Goal: Task Accomplishment & Management: Use online tool/utility

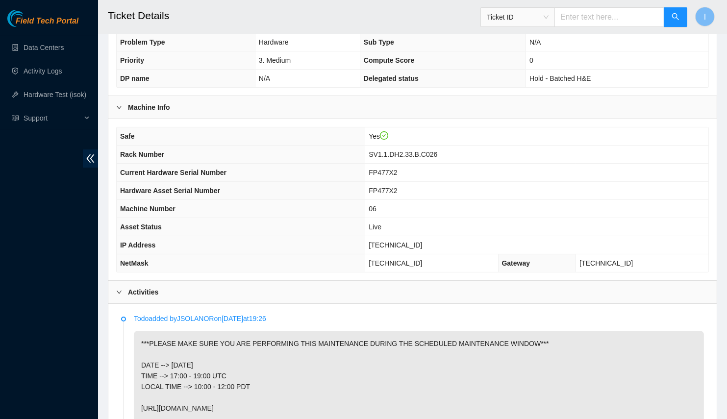
scroll to position [271, 0]
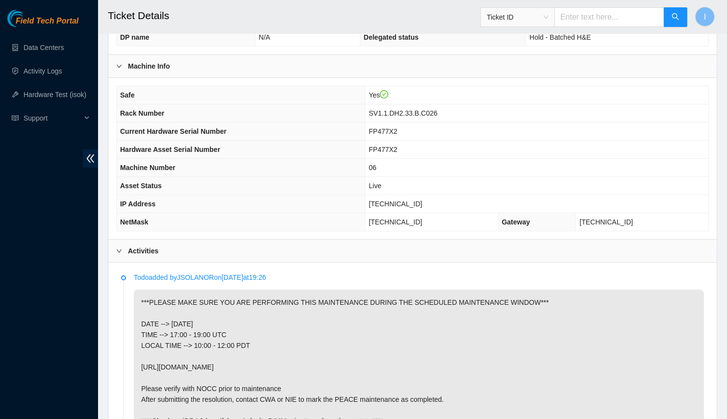
click at [190, 273] on p "Todo added by JSOLANOR on [DATE] 19:26" at bounding box center [419, 277] width 570 height 11
copy p "JSOLANOR"
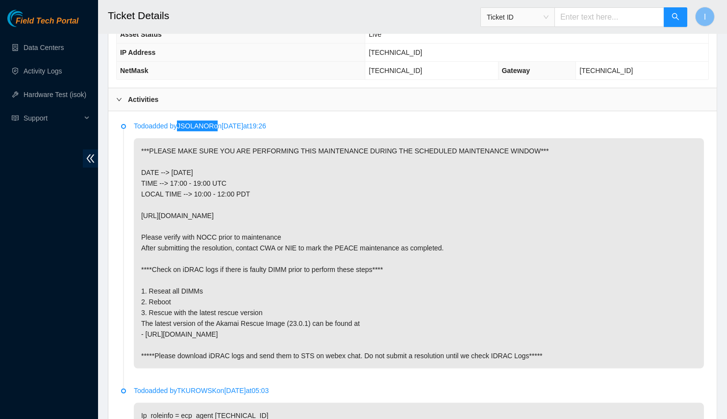
scroll to position [419, 0]
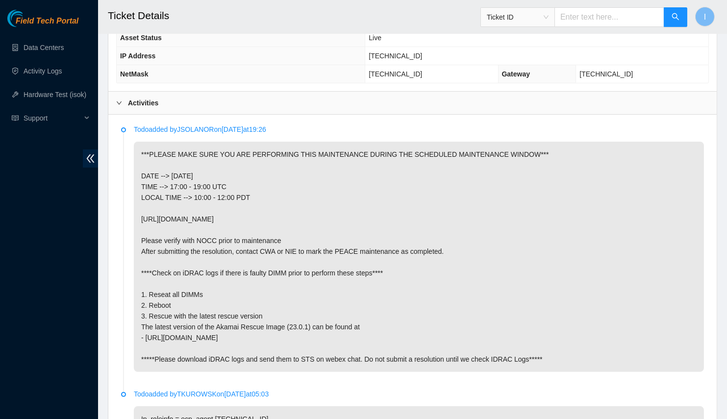
click at [437, 255] on p "***PLEASE MAKE SURE YOU ARE PERFORMING THIS MAINTENANCE DURING THE SCHEDULED MA…" at bounding box center [419, 257] width 570 height 231
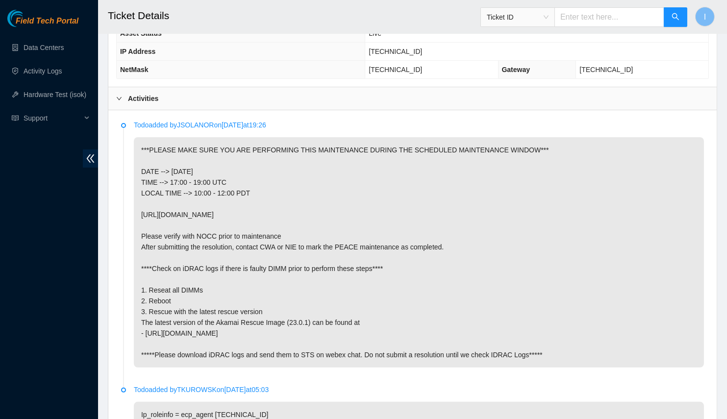
scroll to position [610, 0]
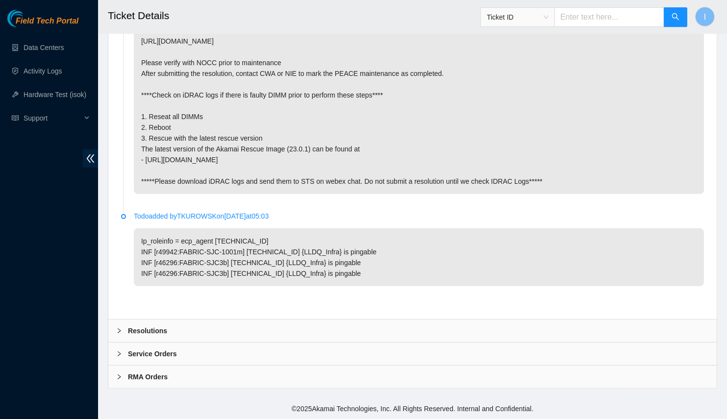
click at [210, 330] on div "Resolutions" at bounding box center [412, 331] width 609 height 23
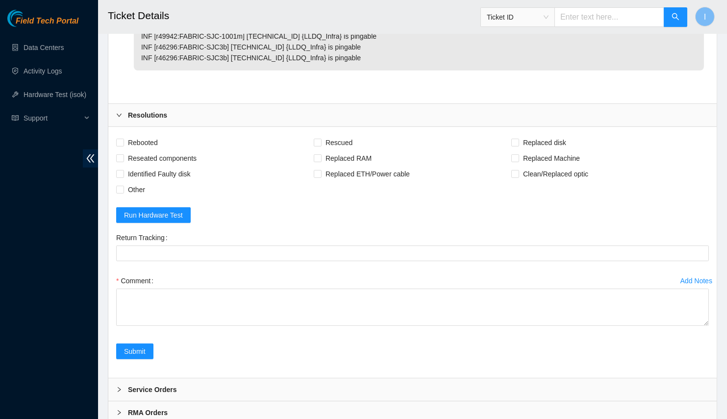
scroll to position [862, 0]
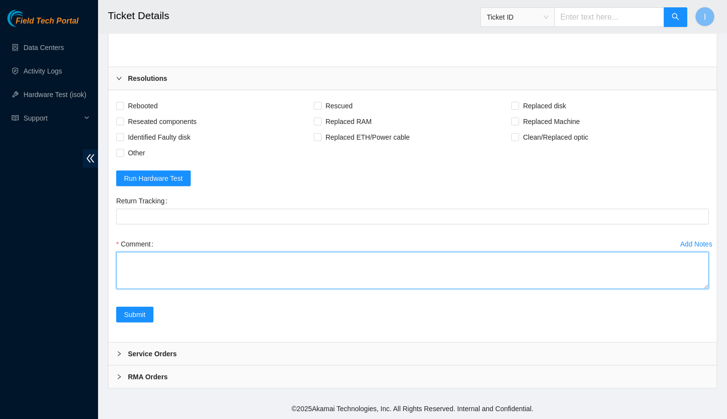
click at [286, 257] on textarea "Comment" at bounding box center [412, 270] width 593 height 37
paste textarea "B-V-5SPCAT1 Spoke with NOCC; safe Got initial logs Powered off server Reseated …"
click at [217, 278] on textarea "B-V-5SPCAT1 Spoke with NOCC; safe Got initial logs Powered off server Reseated …" at bounding box center [412, 270] width 593 height 37
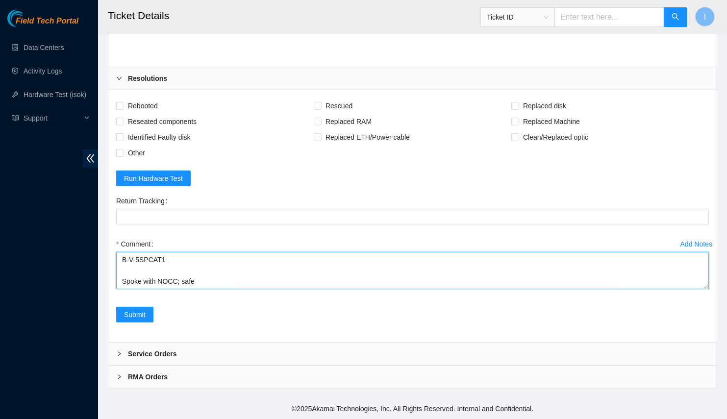
drag, startPoint x: 707, startPoint y: 286, endPoint x: 684, endPoint y: 419, distance: 134.9
click at [684, 289] on textarea "B-V-5SPCAT1 Spoke with NOCC; safe Got initial logs Powered off server Reseated …" at bounding box center [412, 270] width 593 height 37
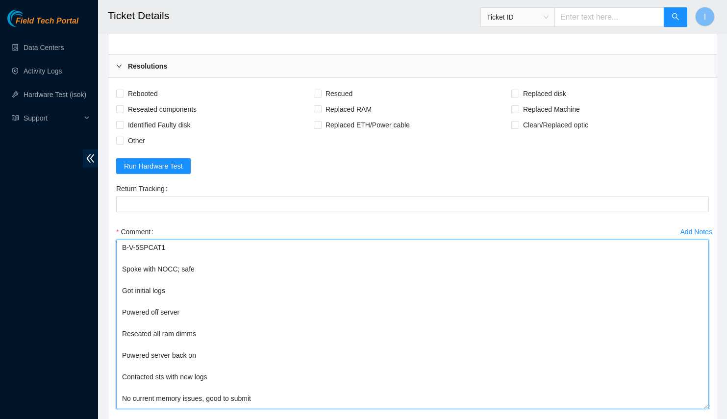
drag, startPoint x: 120, startPoint y: 284, endPoint x: 103, endPoint y: 244, distance: 43.9
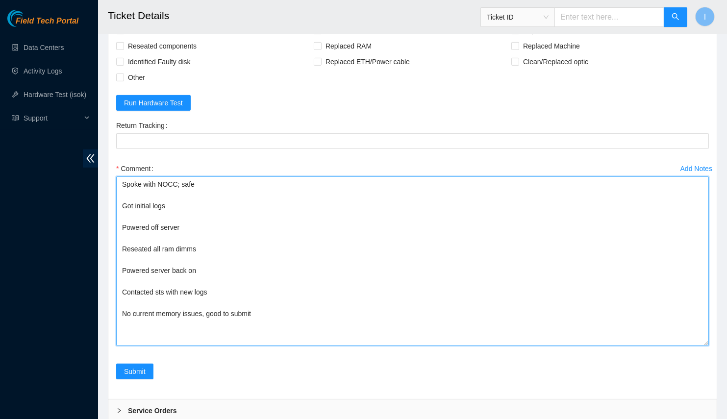
scroll to position [926, 0]
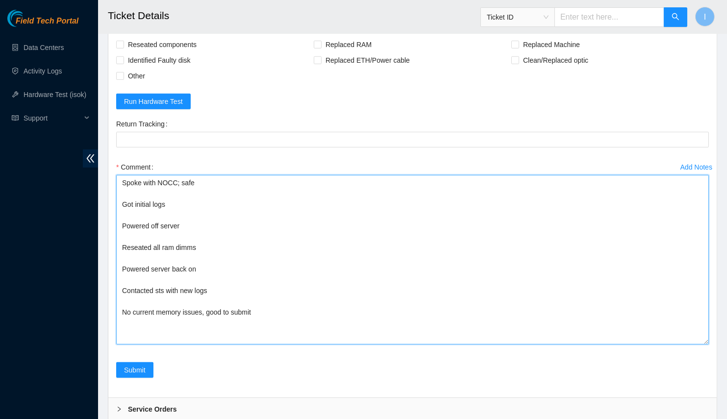
click at [275, 333] on textarea "Spoke with NOCC; safe Got initial logs Powered off server Reseated all ram dimm…" at bounding box center [412, 260] width 593 height 170
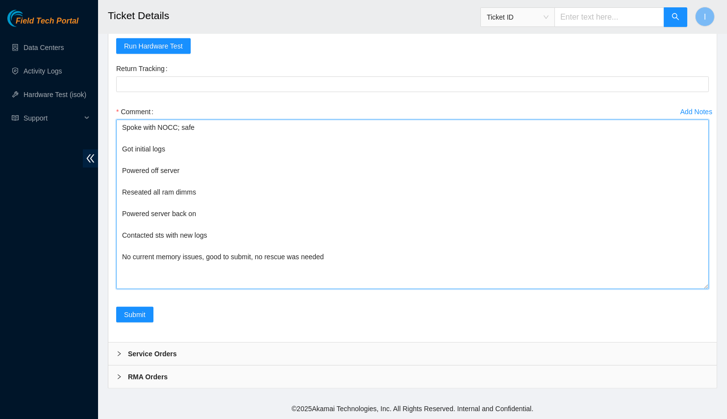
scroll to position [995, 0]
type textarea "Spoke with NOCC; safe Got initial logs Powered off server Reseated all ram dimm…"
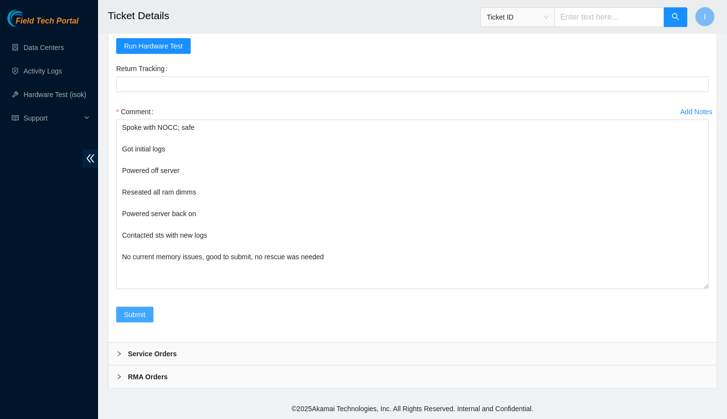
click at [132, 312] on span "Submit" at bounding box center [135, 314] width 22 height 11
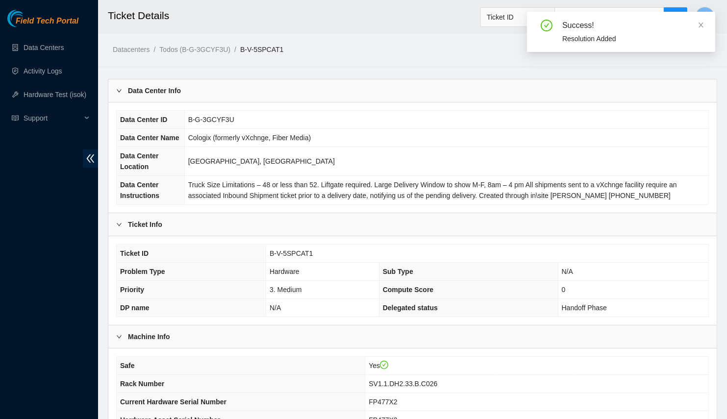
scroll to position [206, 0]
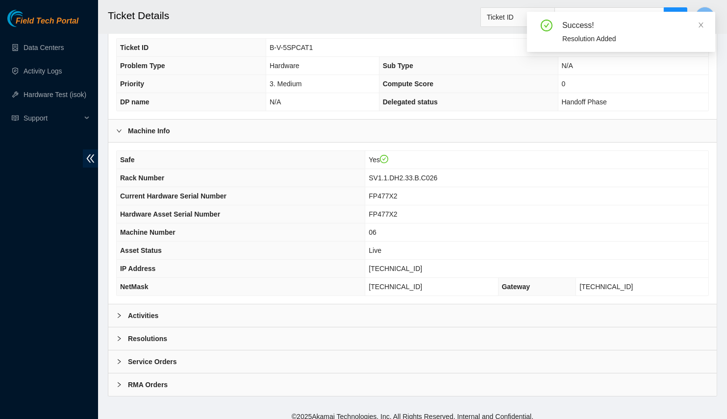
click at [297, 293] on div "Safe Yes Rack Number SV1.1.DH2.33.B.C026 Current Hardware Serial Number FP477X2…" at bounding box center [412, 223] width 609 height 161
click at [304, 305] on div "Activities" at bounding box center [412, 316] width 609 height 23
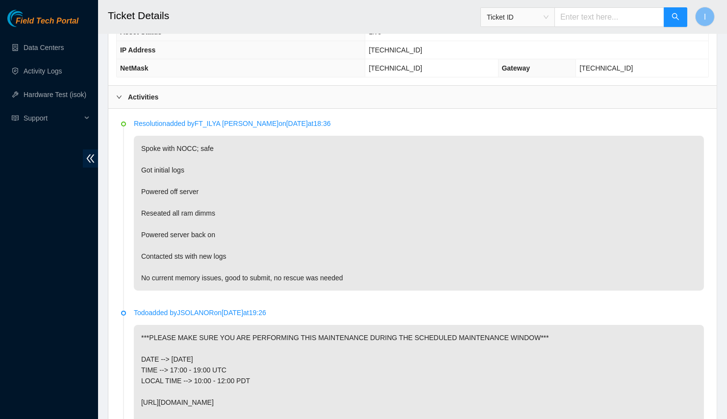
scroll to position [425, 0]
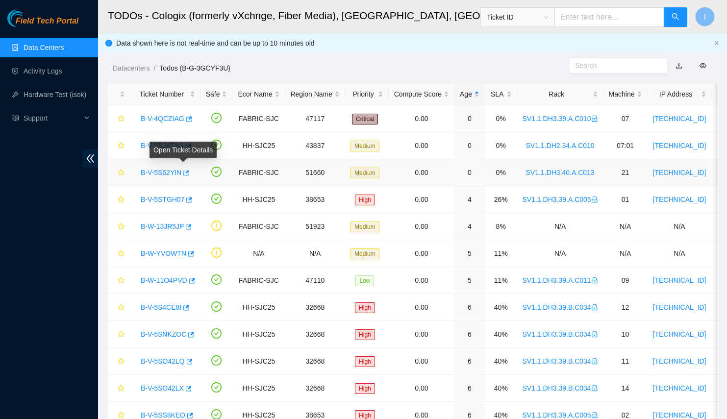
click at [184, 175] on icon "button" at bounding box center [185, 173] width 7 height 7
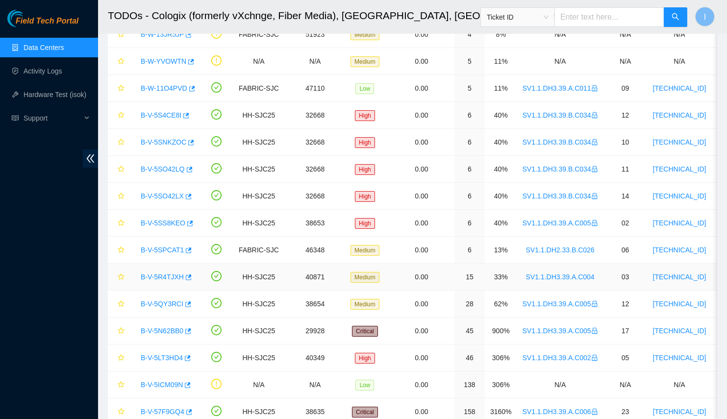
scroll to position [203, 0]
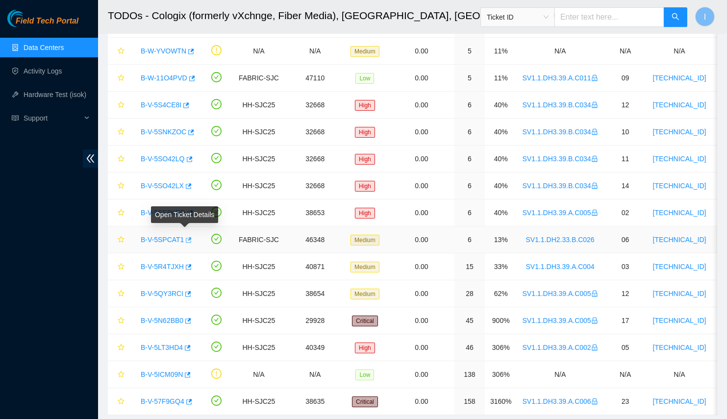
click at [184, 239] on icon "button" at bounding box center [187, 240] width 7 height 7
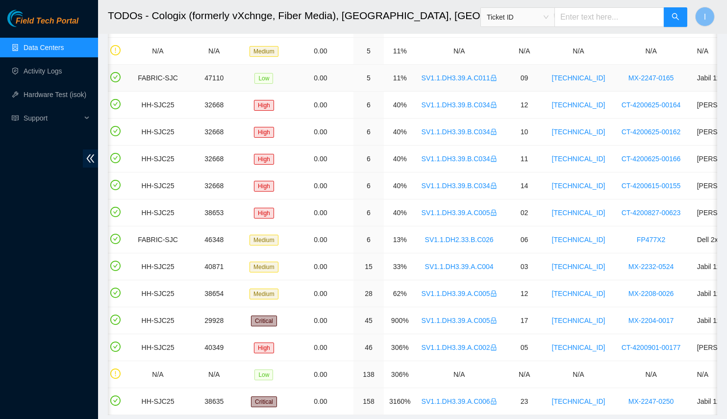
scroll to position [0, 0]
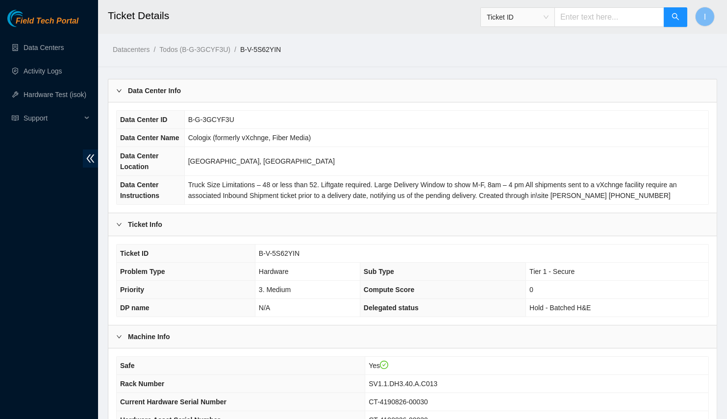
click at [368, 85] on div "Data Center Info" at bounding box center [412, 90] width 609 height 23
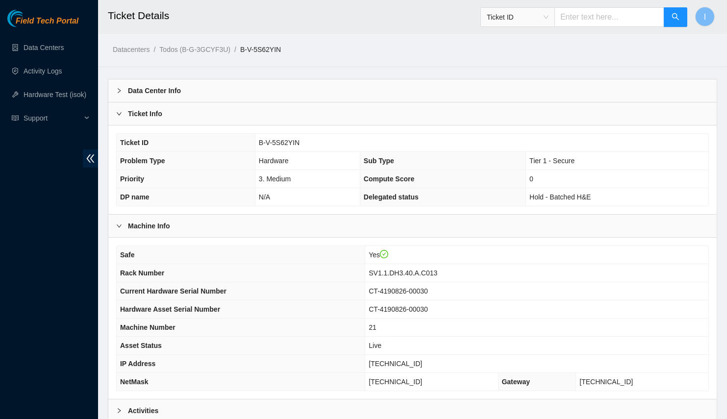
scroll to position [97, 0]
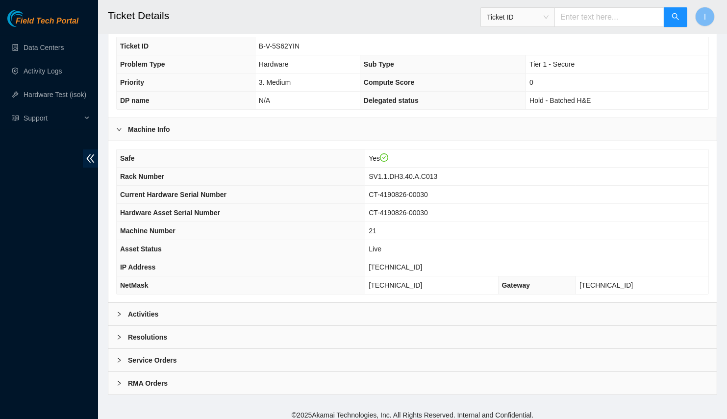
click at [344, 303] on div "Activities" at bounding box center [412, 314] width 609 height 23
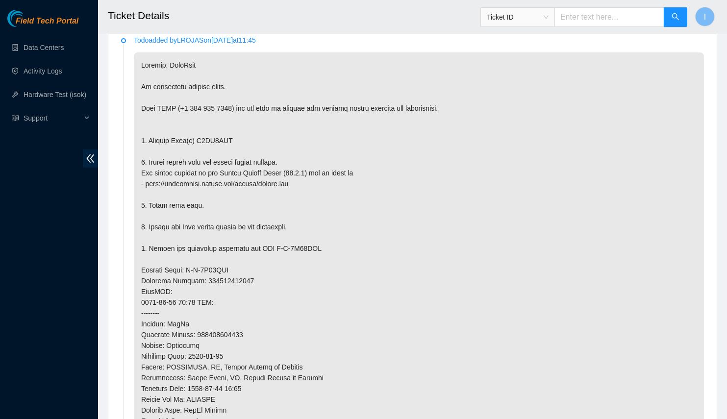
scroll to position [398, 0]
drag, startPoint x: 227, startPoint y: 331, endPoint x: 240, endPoint y: 333, distance: 13.3
click at [240, 333] on p at bounding box center [419, 295] width 570 height 489
click at [231, 328] on p at bounding box center [419, 295] width 570 height 489
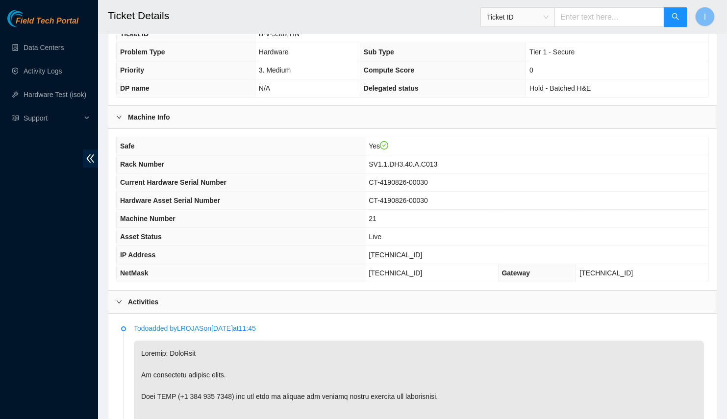
scroll to position [107, 0]
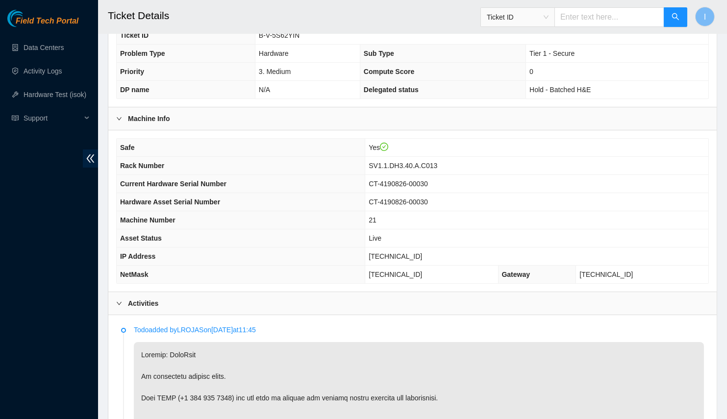
click at [428, 203] on span "CT-4190826-00030" at bounding box center [398, 202] width 59 height 8
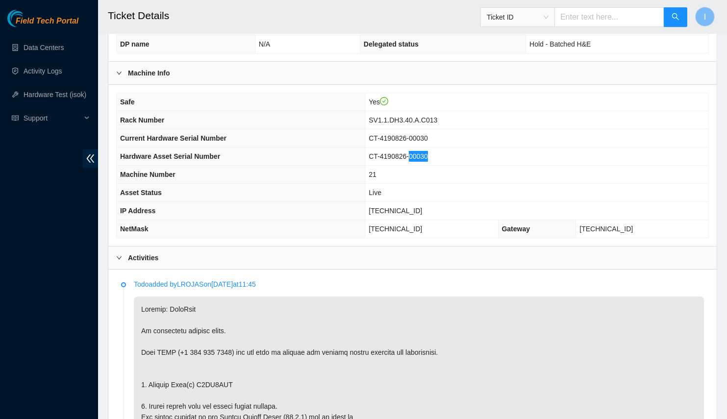
scroll to position [153, 0]
click at [422, 207] on span "[TECHNICAL_ID]" at bounding box center [395, 211] width 53 height 8
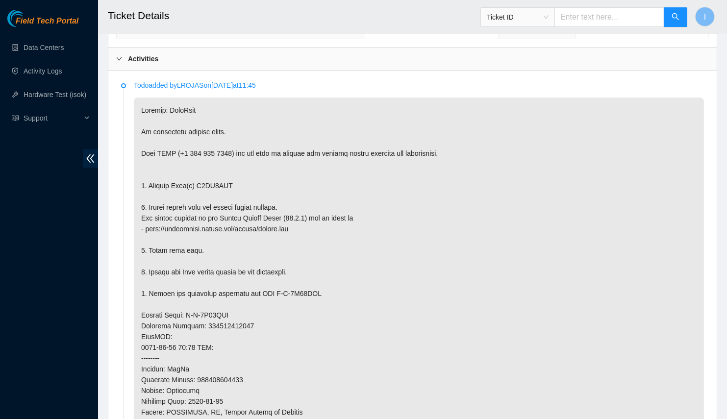
scroll to position [352, 0]
click at [211, 179] on p at bounding box center [419, 342] width 570 height 489
copy p "V6JG2ESS"
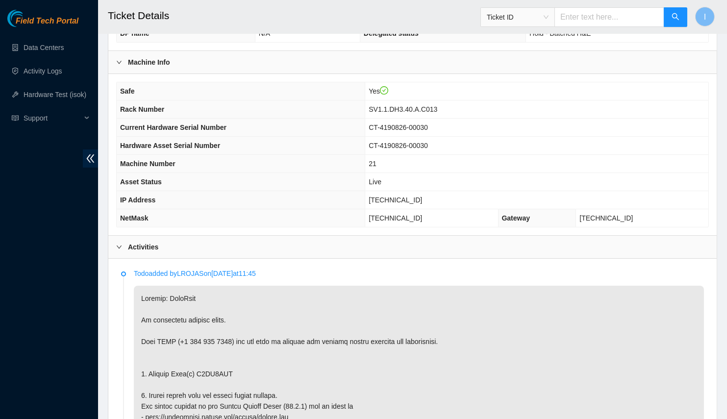
click at [117, 106] on th "Rack Number" at bounding box center [241, 110] width 249 height 18
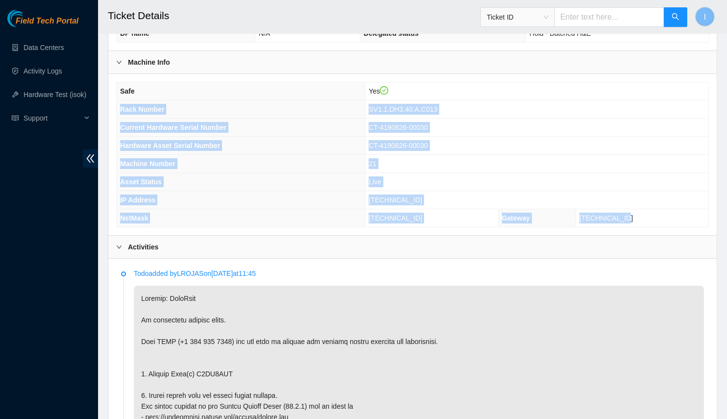
drag, startPoint x: 117, startPoint y: 106, endPoint x: 650, endPoint y: 207, distance: 543.0
click at [650, 207] on tbody "Safe Yes Rack Number SV1.1.DH3.40.A.C013 Current Hardware Serial Number CT-4190…" at bounding box center [413, 154] width 592 height 145
copy tbody "Rack Number SV1.1.DH3.40.A.C013 Current Hardware Serial Number CT-4190826-00030…"
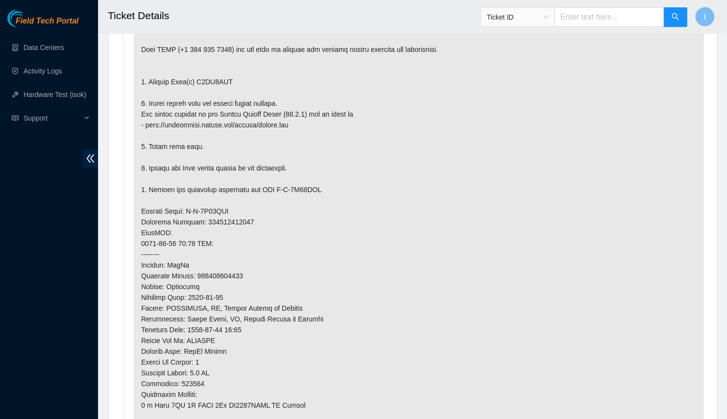
scroll to position [457, 0]
click at [238, 290] on p at bounding box center [419, 237] width 570 height 489
click at [222, 271] on p at bounding box center [419, 237] width 570 height 489
copy p "463470039404"
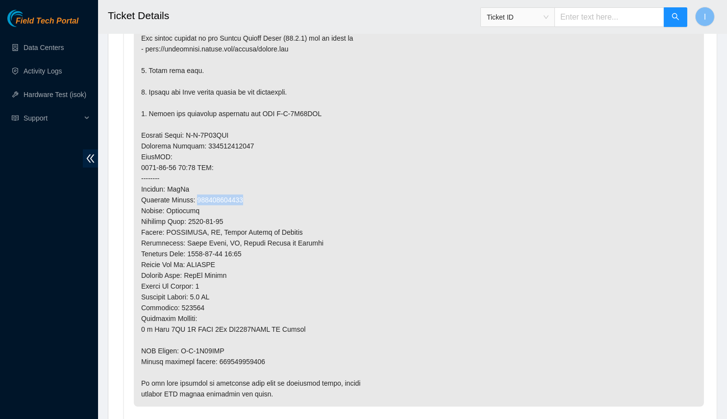
scroll to position [535, 0]
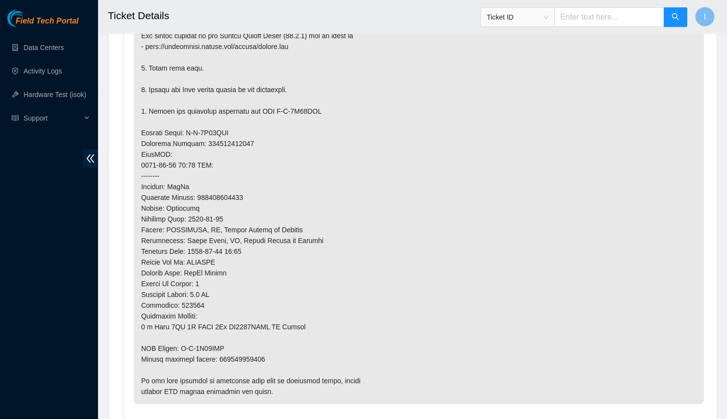
click at [243, 358] on p at bounding box center [419, 159] width 570 height 489
copy p "463470039415"
click at [336, 283] on p at bounding box center [419, 159] width 570 height 489
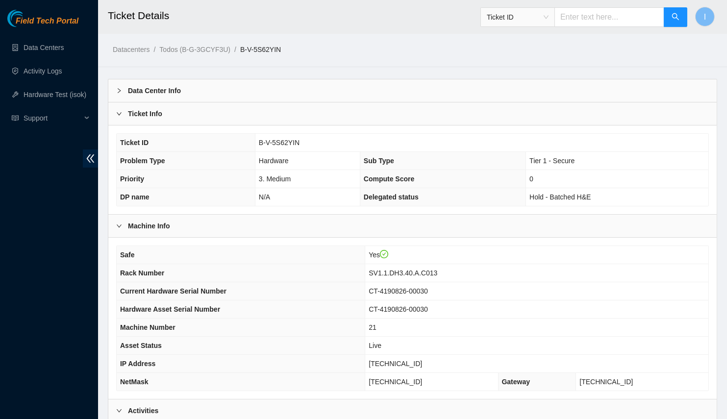
scroll to position [0, 0]
click at [406, 360] on span "23.11.212.152" at bounding box center [395, 364] width 53 height 8
copy span "23.11.212.152"
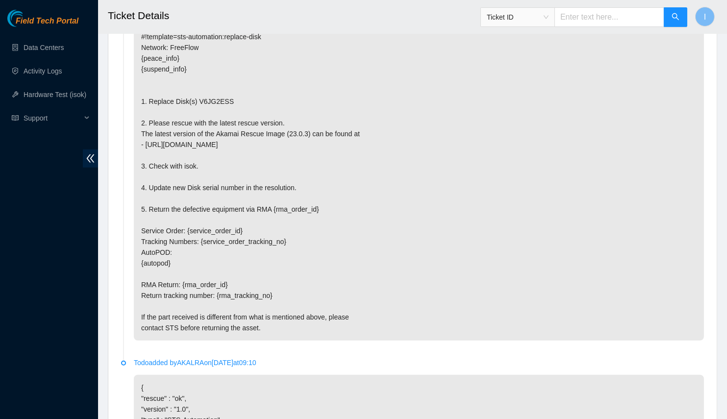
scroll to position [1581, 0]
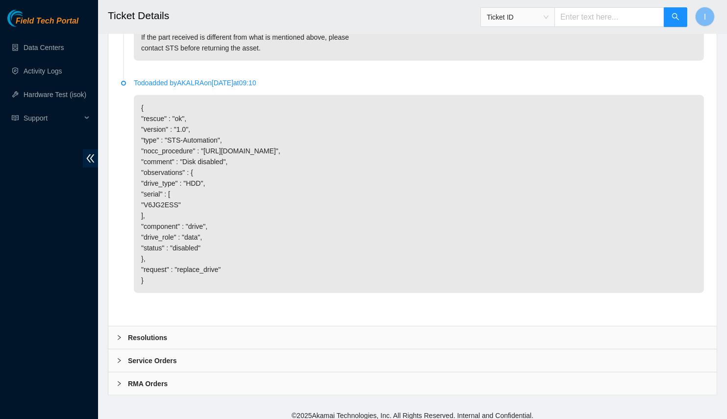
click at [162, 336] on b "Resolutions" at bounding box center [147, 338] width 39 height 11
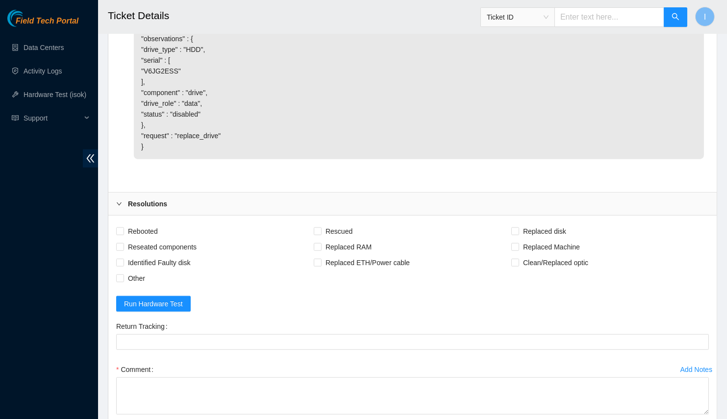
scroll to position [1832, 0]
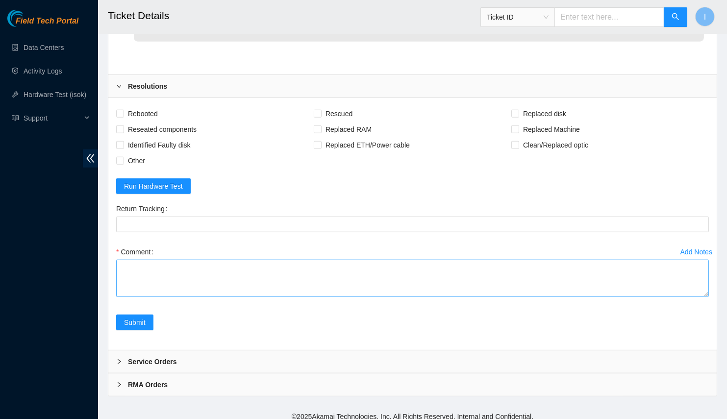
click at [231, 290] on div "Add Notes Comment" at bounding box center [412, 279] width 601 height 71
click at [235, 266] on textarea "Comment" at bounding box center [412, 278] width 593 height 37
paste textarea "B-V-5S62YIN Spoke with NOCC; safe Powered off server Replaced drive OLD V6JG2ES…"
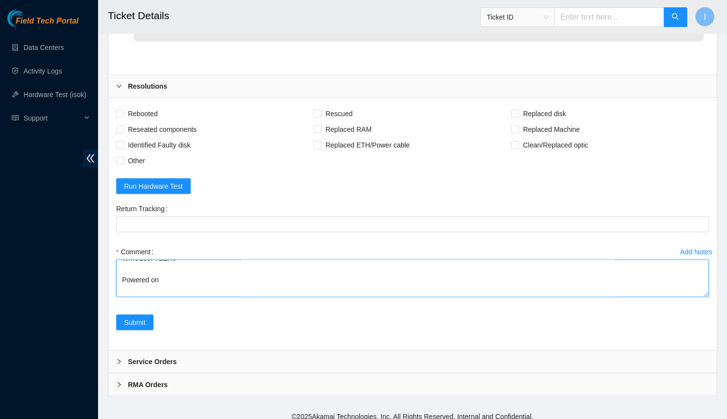
drag, startPoint x: 703, startPoint y: 288, endPoint x: 731, endPoint y: 419, distance: 134.5
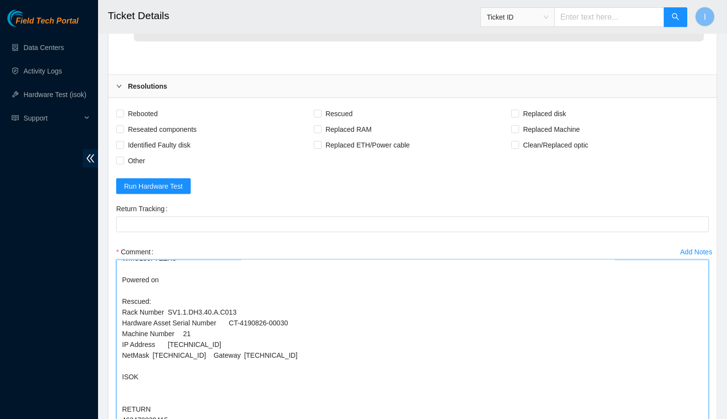
scroll to position [0, 0]
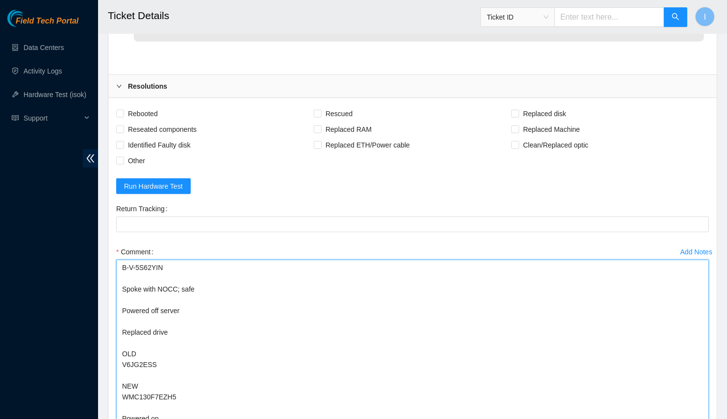
drag, startPoint x: 124, startPoint y: 284, endPoint x: 81, endPoint y: 224, distance: 73.9
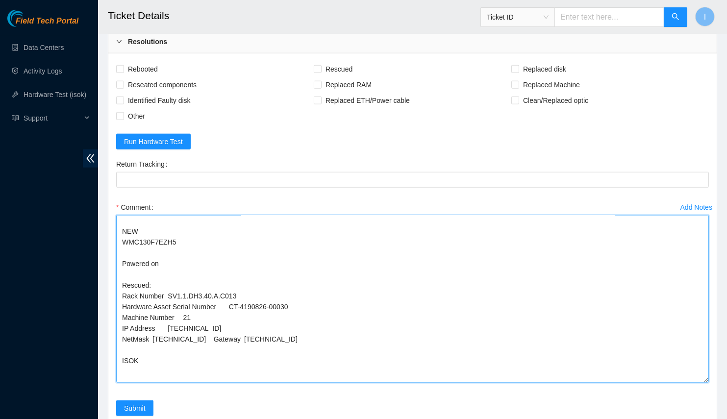
scroll to position [117, 0]
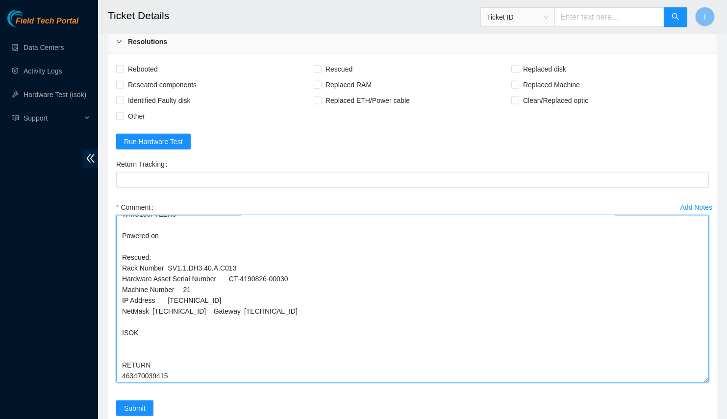
click at [141, 336] on textarea "Spoke with NOCC; safe Powered off server Replaced drive OLD V6JG2ESS NEW WMC130…" at bounding box center [412, 299] width 593 height 168
paste textarea "23.11.212.152 : passed: ok"
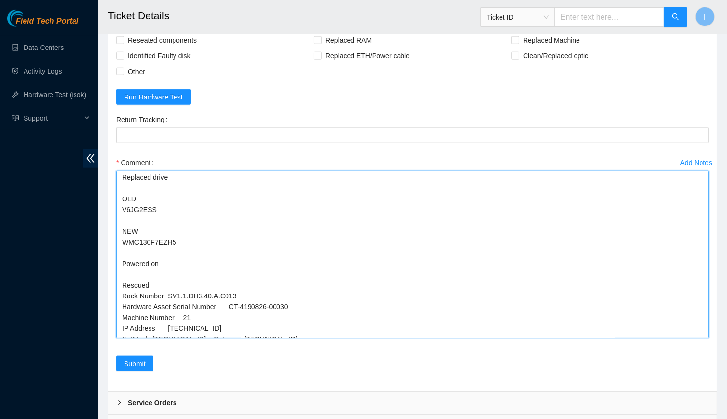
scroll to position [89, 0]
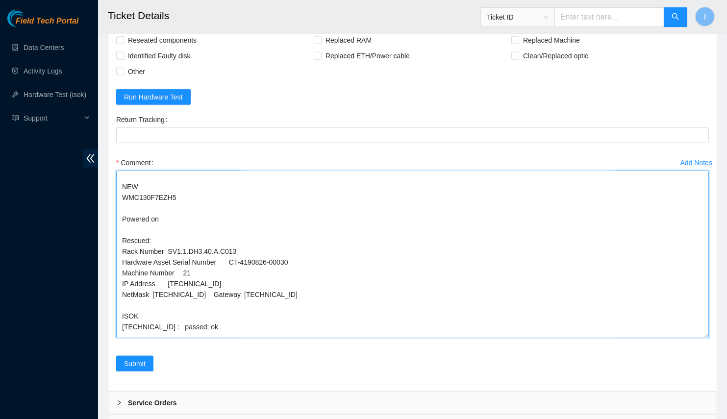
click at [197, 272] on textarea "Spoke with NOCC; safe Powered off server Replaced drive OLD V6JG2ESS NEW WMC130…" at bounding box center [412, 255] width 593 height 168
type textarea "Spoke with NOCC; safe Powered off server Replaced drive OLD V6JG2ESS NEW WMC130…"
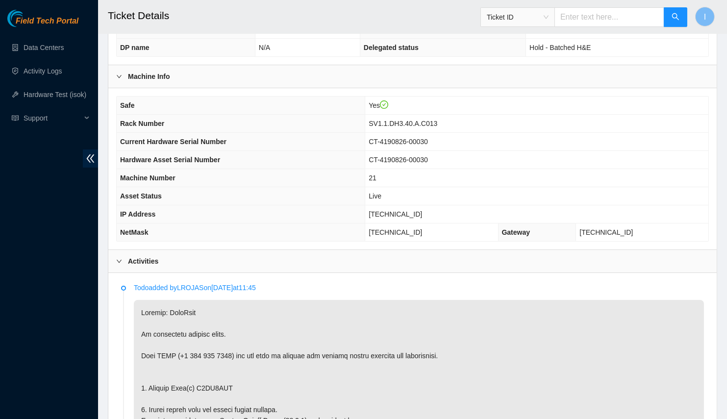
scroll to position [1961, 0]
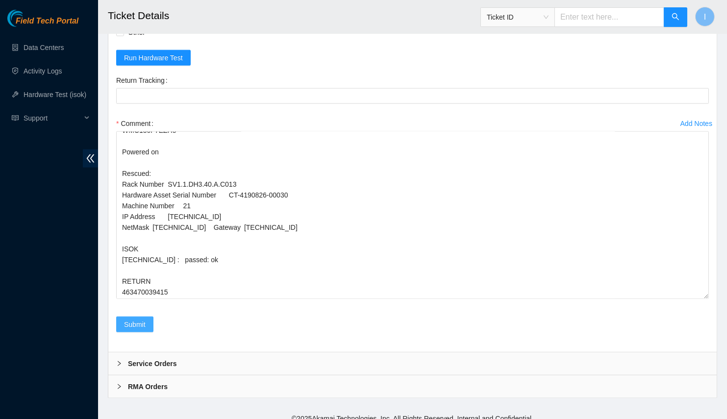
click at [125, 319] on span "Submit" at bounding box center [135, 324] width 22 height 11
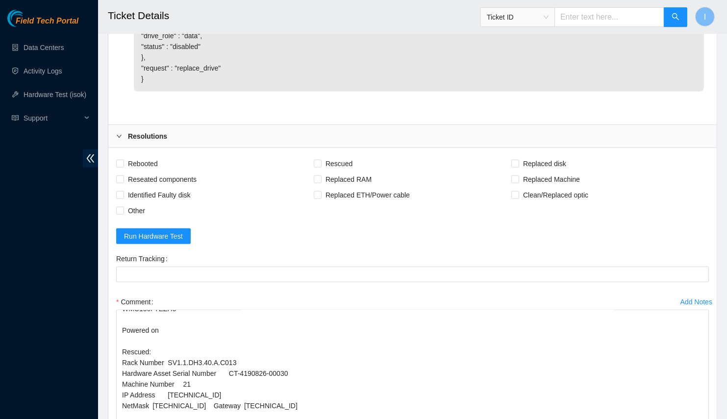
drag, startPoint x: 110, startPoint y: 295, endPoint x: 53, endPoint y: 251, distance: 72.0
click at [53, 251] on div "Field Tech Portal Data Centers Activity Logs Hardware Test (isok) Support" at bounding box center [49, 215] width 98 height 410
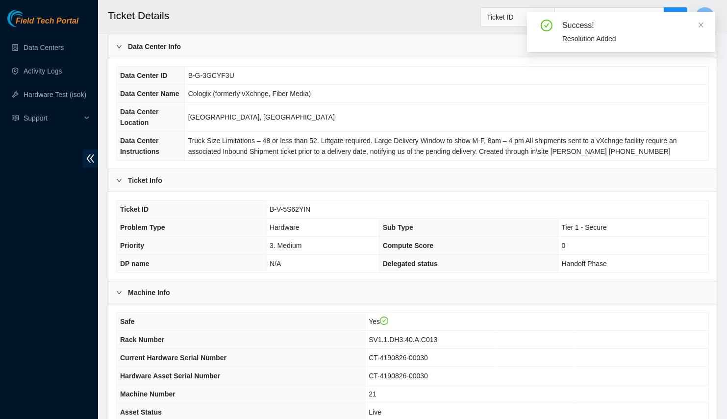
scroll to position [206, 0]
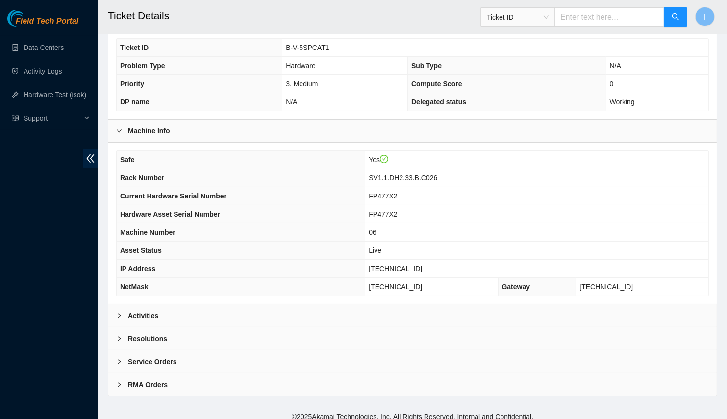
click at [181, 310] on div "Activities" at bounding box center [412, 316] width 609 height 23
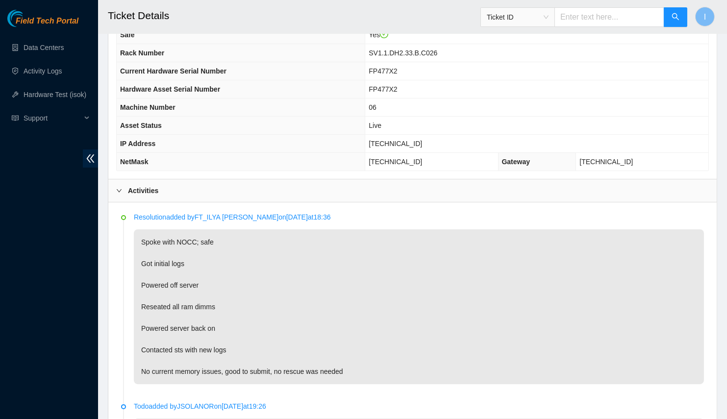
scroll to position [345, 0]
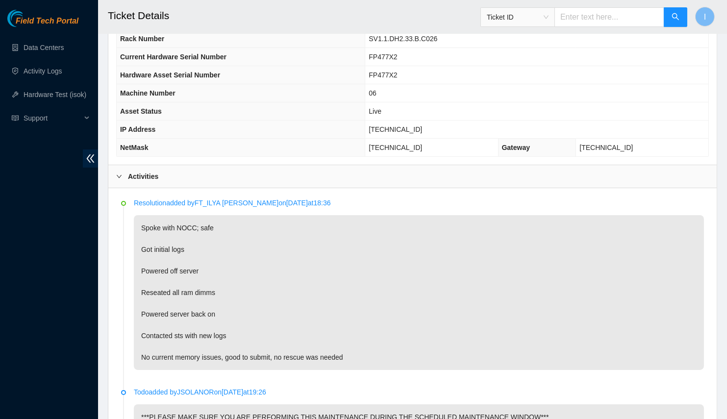
click at [211, 294] on p "Spoke with NOCC; safe Got initial logs Powered off server Reseated all ram dimm…" at bounding box center [419, 292] width 570 height 155
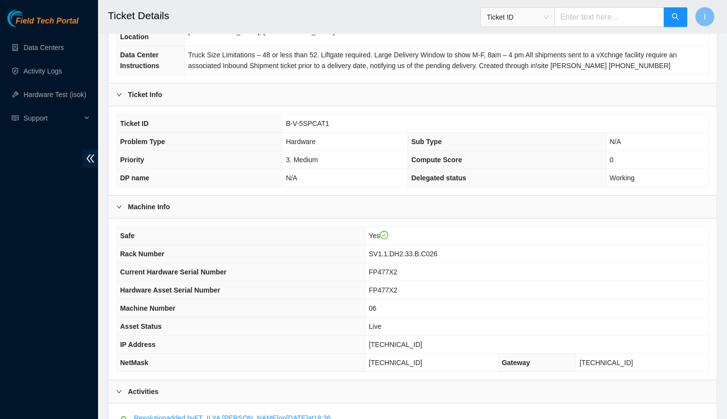
scroll to position [138, 0]
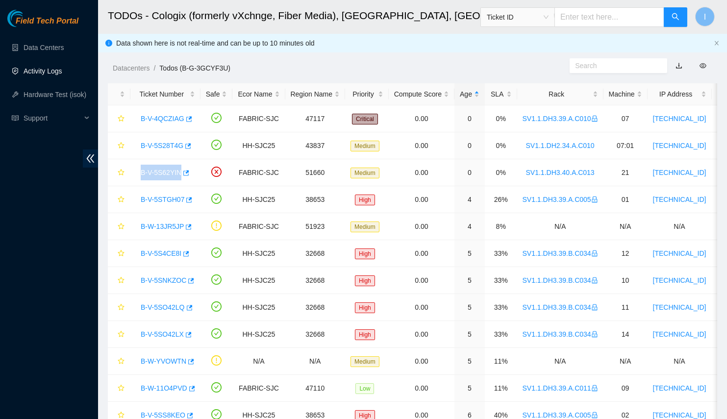
click at [44, 72] on link "Activity Logs" at bounding box center [43, 71] width 39 height 8
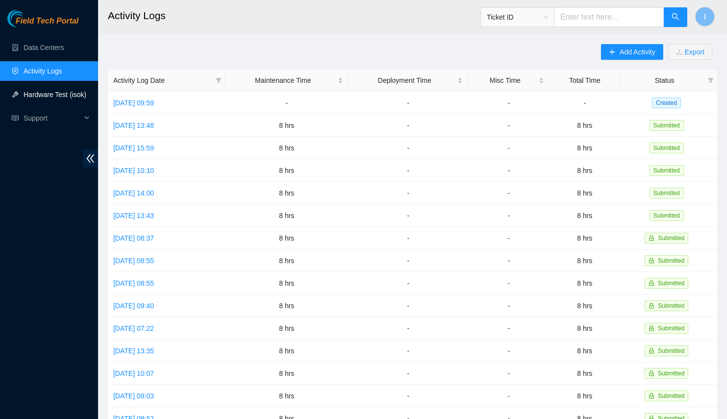
click at [34, 99] on link "Hardware Test (isok)" at bounding box center [55, 95] width 63 height 8
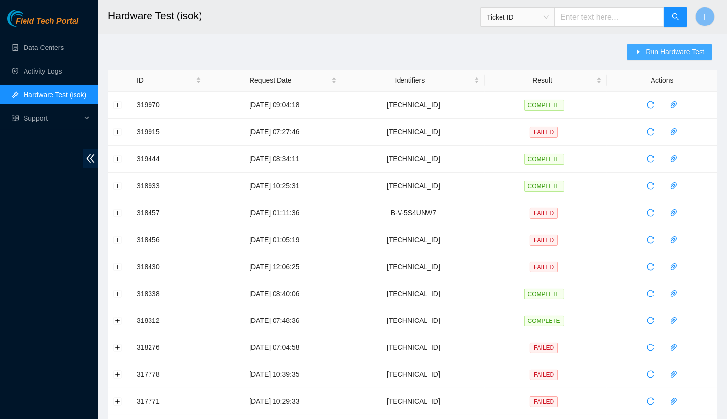
click at [706, 48] on button "Run Hardware Test" at bounding box center [669, 52] width 85 height 16
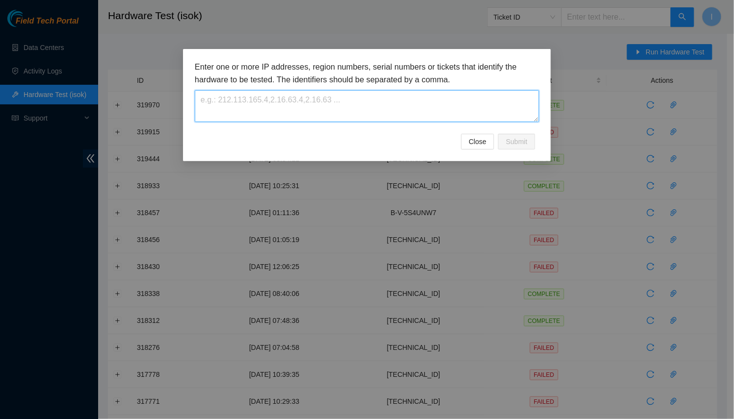
click at [434, 109] on textarea at bounding box center [367, 106] width 344 height 32
paste textarea "[TECHNICAL_ID]"
type textarea "23.11.212.152"
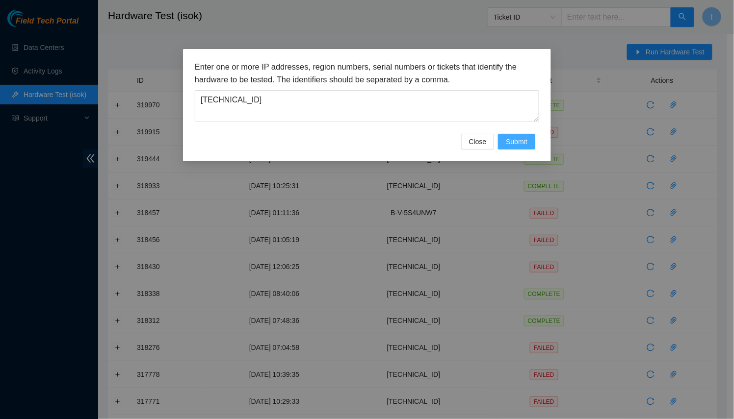
click at [524, 139] on span "Submit" at bounding box center [517, 141] width 22 height 11
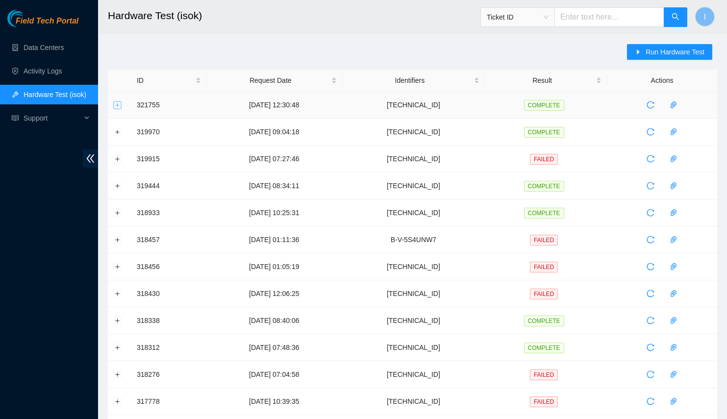
click at [118, 103] on button "Expand row" at bounding box center [118, 105] width 8 height 8
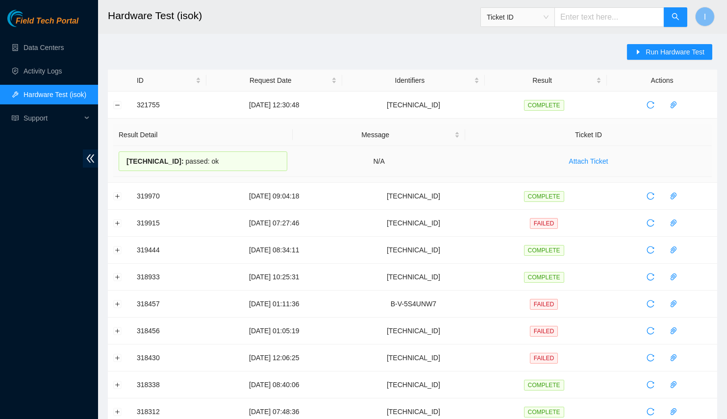
click at [140, 159] on span "23.11.212.152 :" at bounding box center [155, 161] width 57 height 8
drag, startPoint x: 140, startPoint y: 159, endPoint x: 246, endPoint y: 167, distance: 106.2
click at [246, 167] on div "23.11.212.152 : passed: ok" at bounding box center [203, 162] width 169 height 20
copy div "23.11.212.152 : passed: ok"
